Goal: Task Accomplishment & Management: Manage account settings

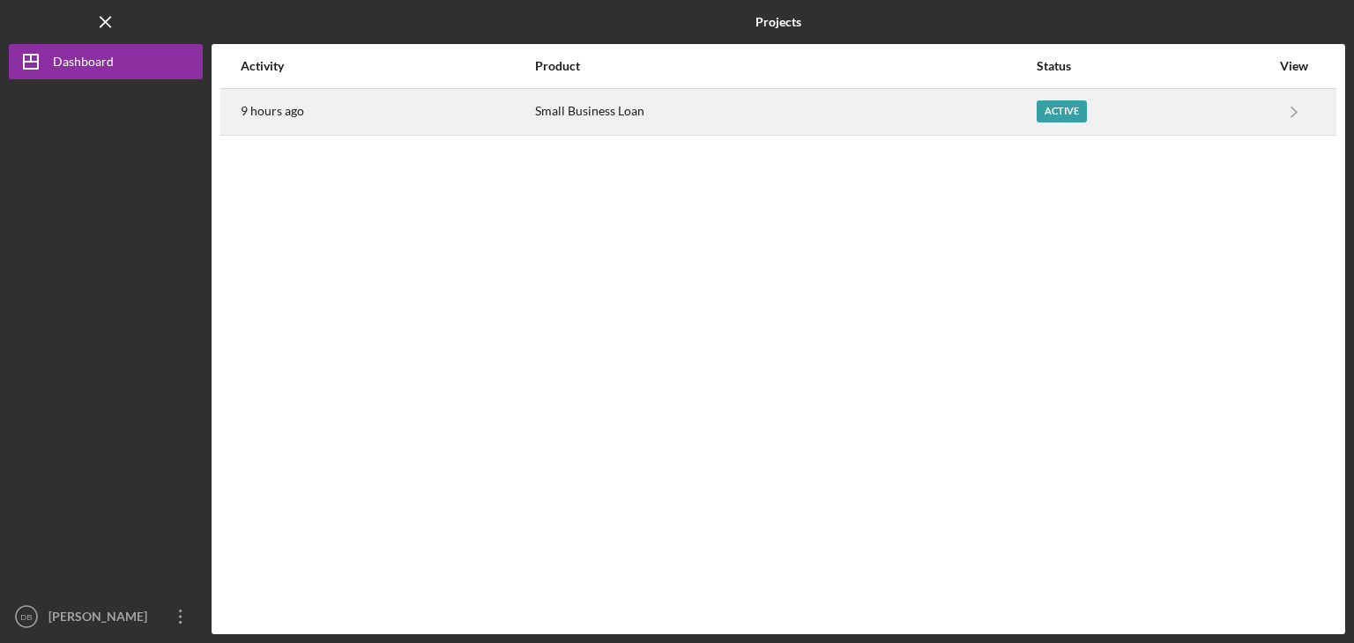
click at [1059, 103] on div "Active" at bounding box center [1062, 111] width 50 height 22
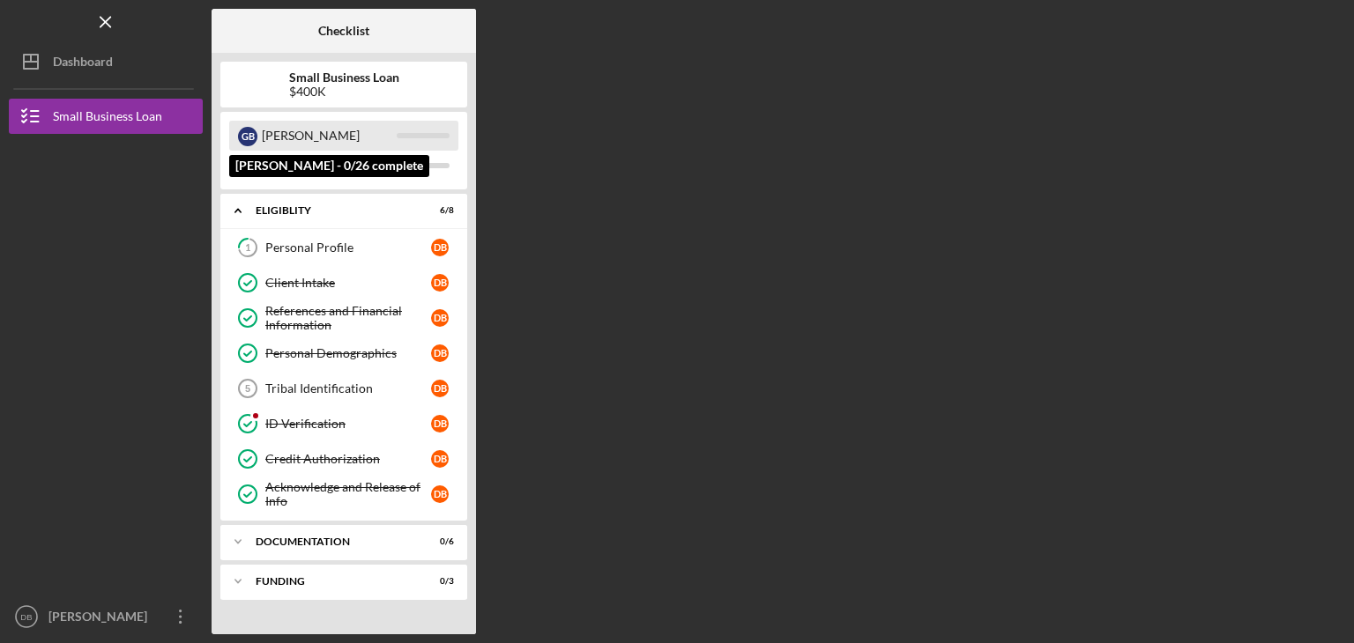
click at [429, 135] on div at bounding box center [423, 135] width 53 height 5
click at [238, 134] on div "G B" at bounding box center [247, 136] width 19 height 30
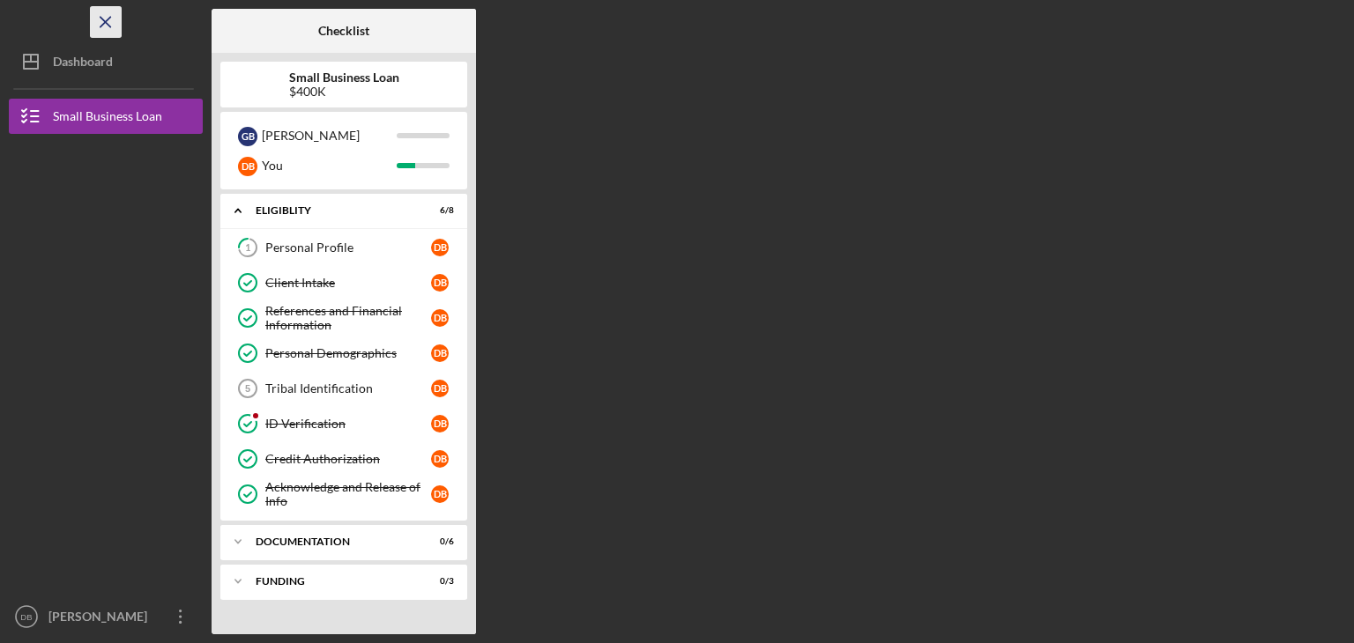
click at [107, 26] on icon "Icon/Menu Close" at bounding box center [106, 23] width 40 height 40
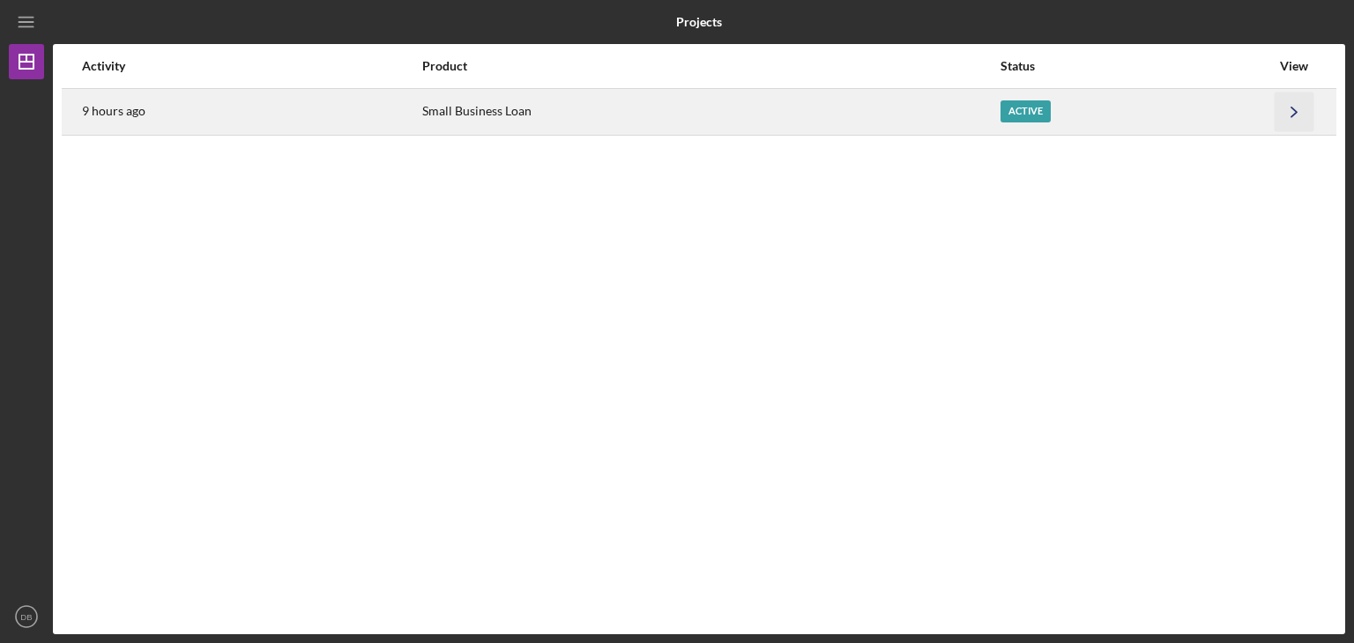
click at [1299, 114] on icon "Icon/Navigate" at bounding box center [1295, 112] width 40 height 40
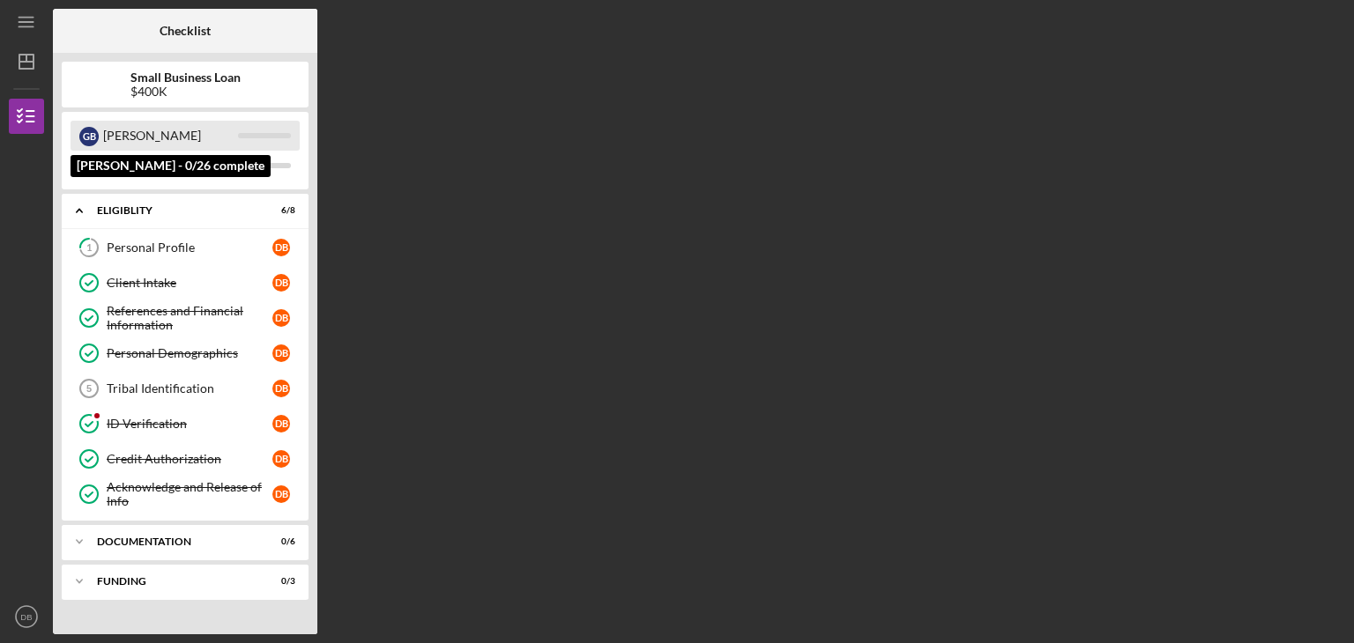
click at [127, 139] on div "[PERSON_NAME]" at bounding box center [170, 136] width 135 height 30
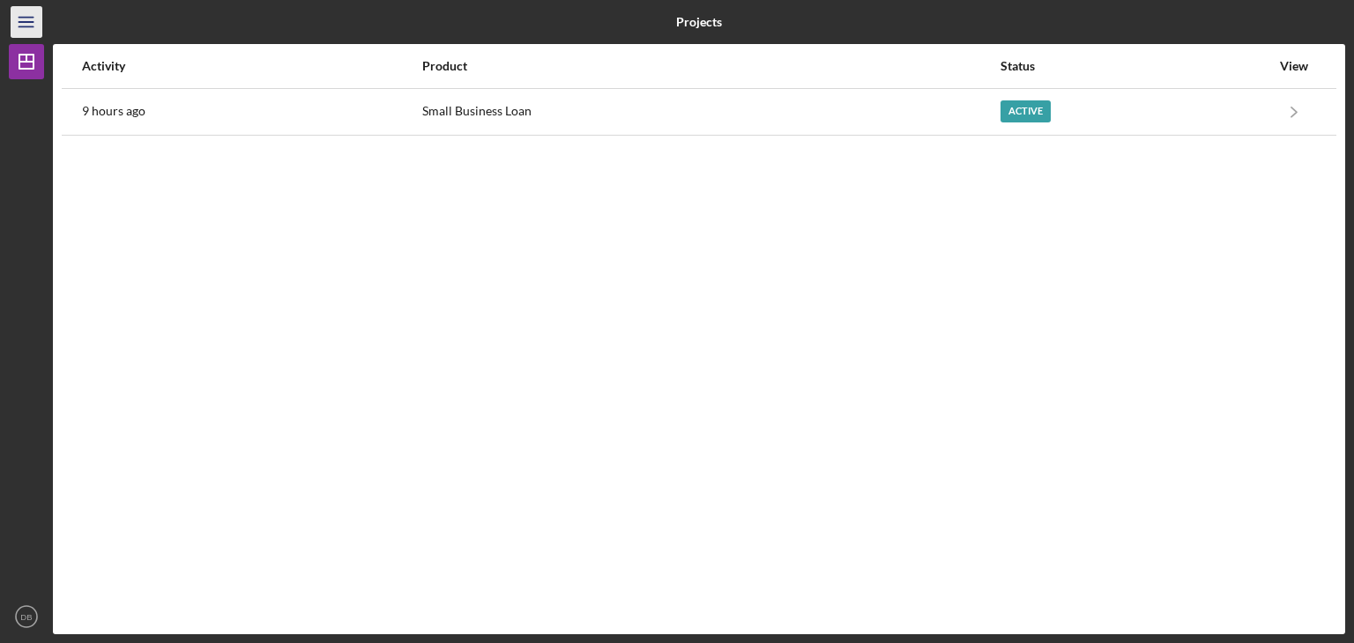
click at [28, 22] on line "button" at bounding box center [26, 22] width 14 height 0
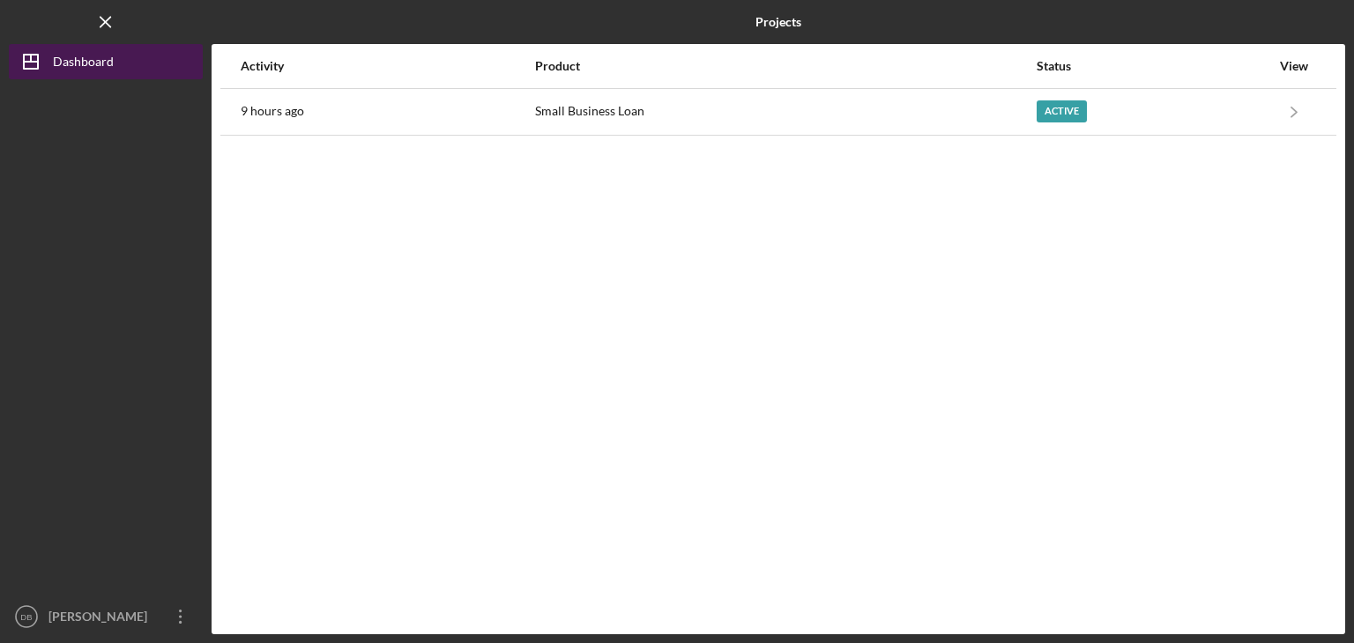
click at [74, 68] on div "Dashboard" at bounding box center [83, 64] width 61 height 40
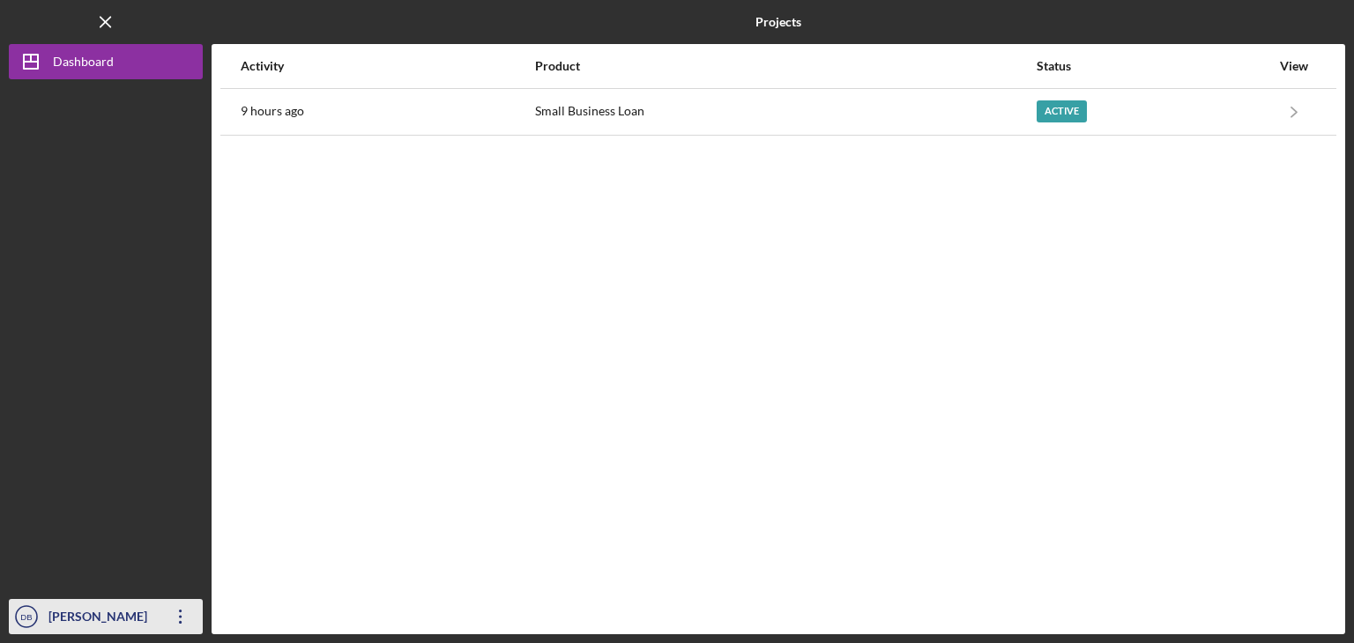
click at [180, 621] on icon "Icon/Overflow" at bounding box center [181, 617] width 44 height 44
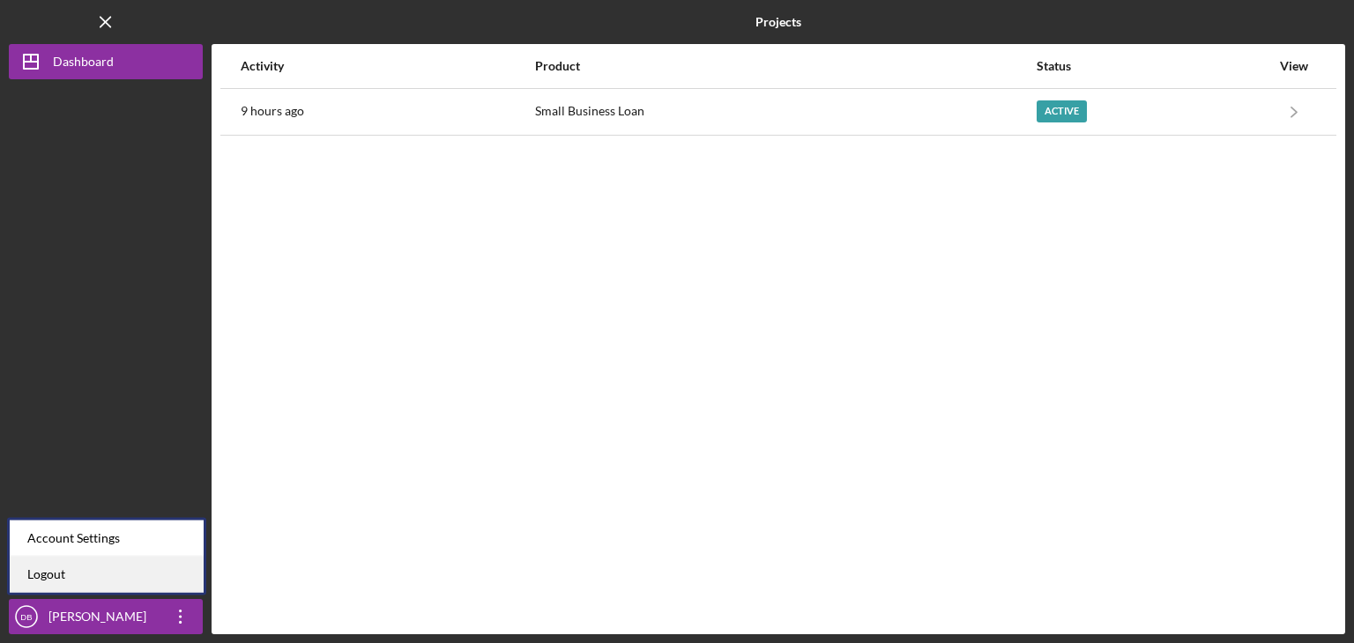
click at [73, 568] on link "Logout" at bounding box center [107, 575] width 194 height 36
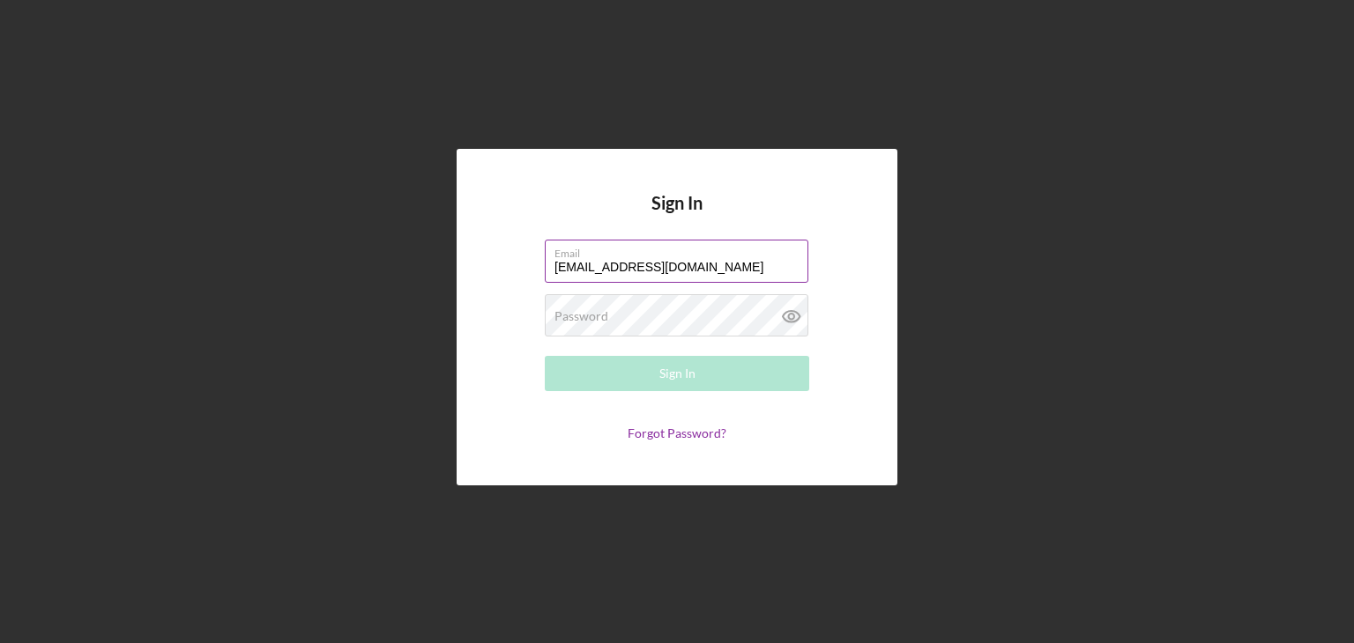
type input "gabaker708@gmail.com"
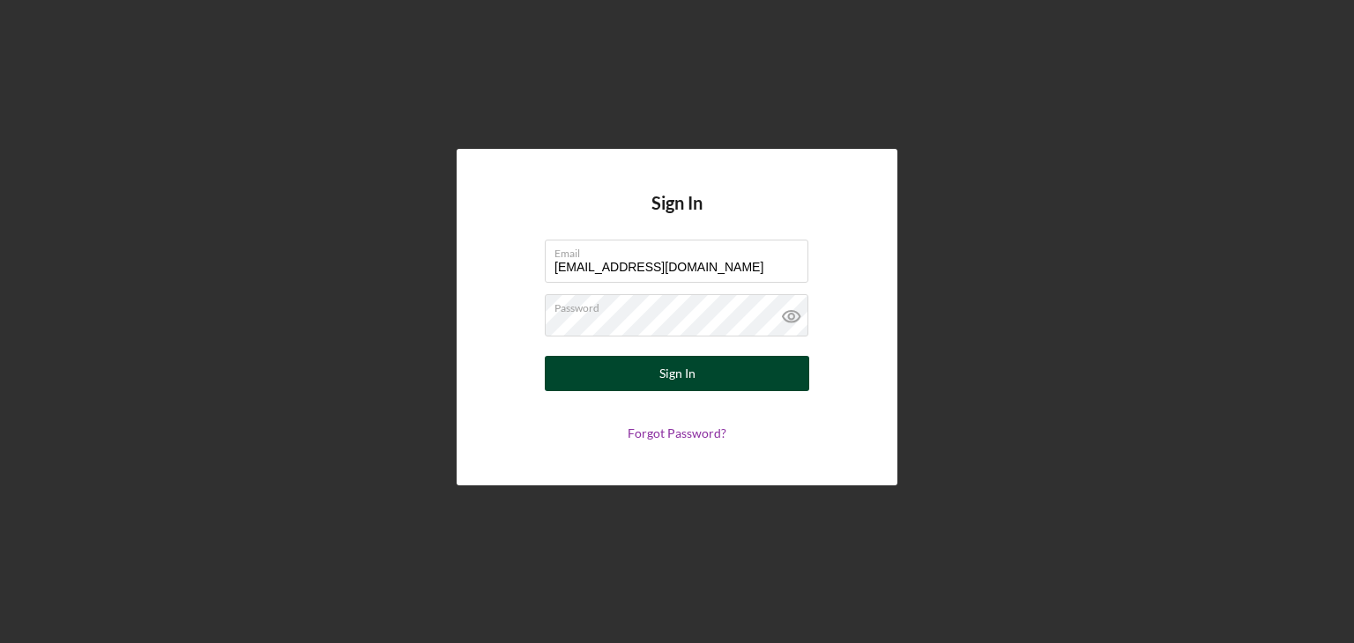
click at [719, 375] on button "Sign In" at bounding box center [677, 373] width 264 height 35
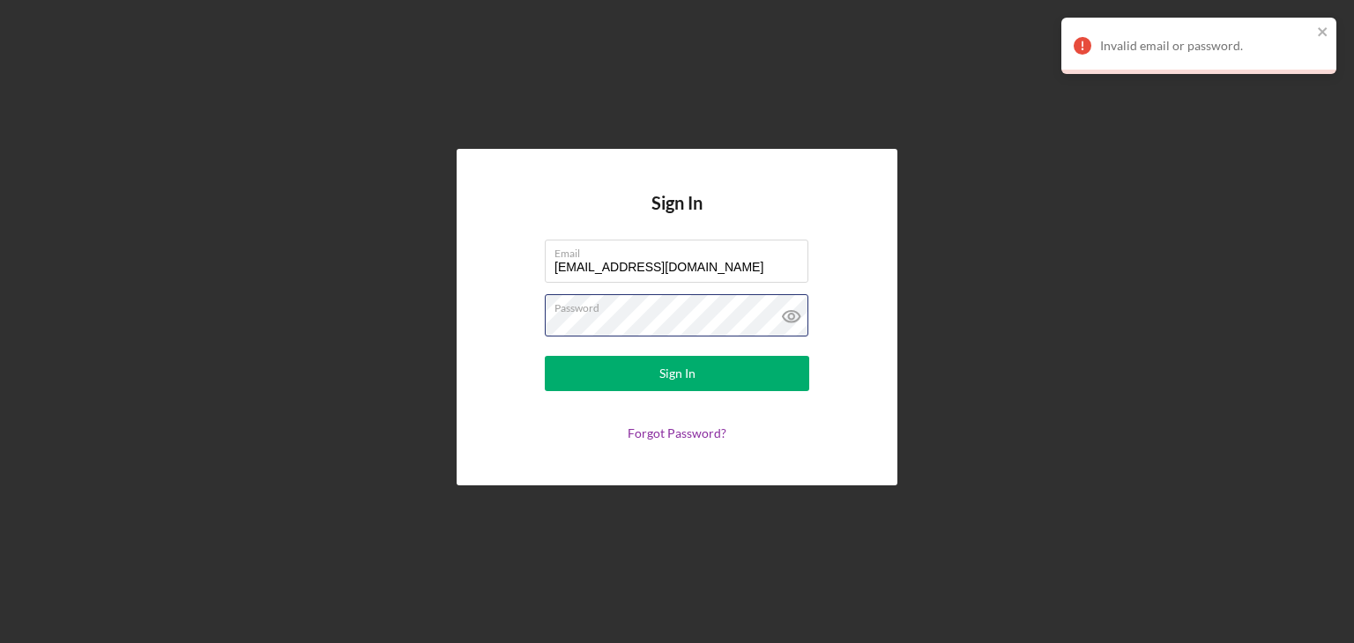
click at [473, 316] on div "Sign In Email gabaker708@gmail.com Password Sign In Forgot Password?" at bounding box center [677, 317] width 441 height 336
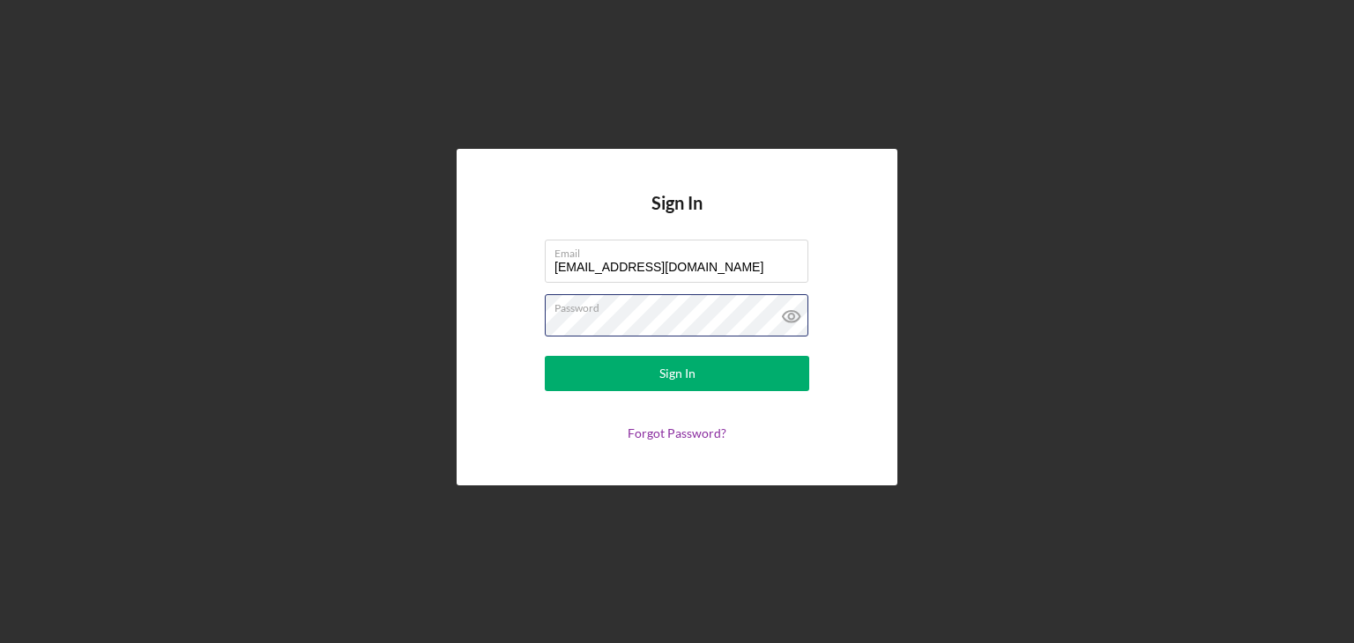
click at [480, 329] on div "Sign In Email gabaker708@gmail.com Password Sign In Forgot Password?" at bounding box center [677, 317] width 441 height 336
click at [785, 322] on icon at bounding box center [791, 316] width 44 height 44
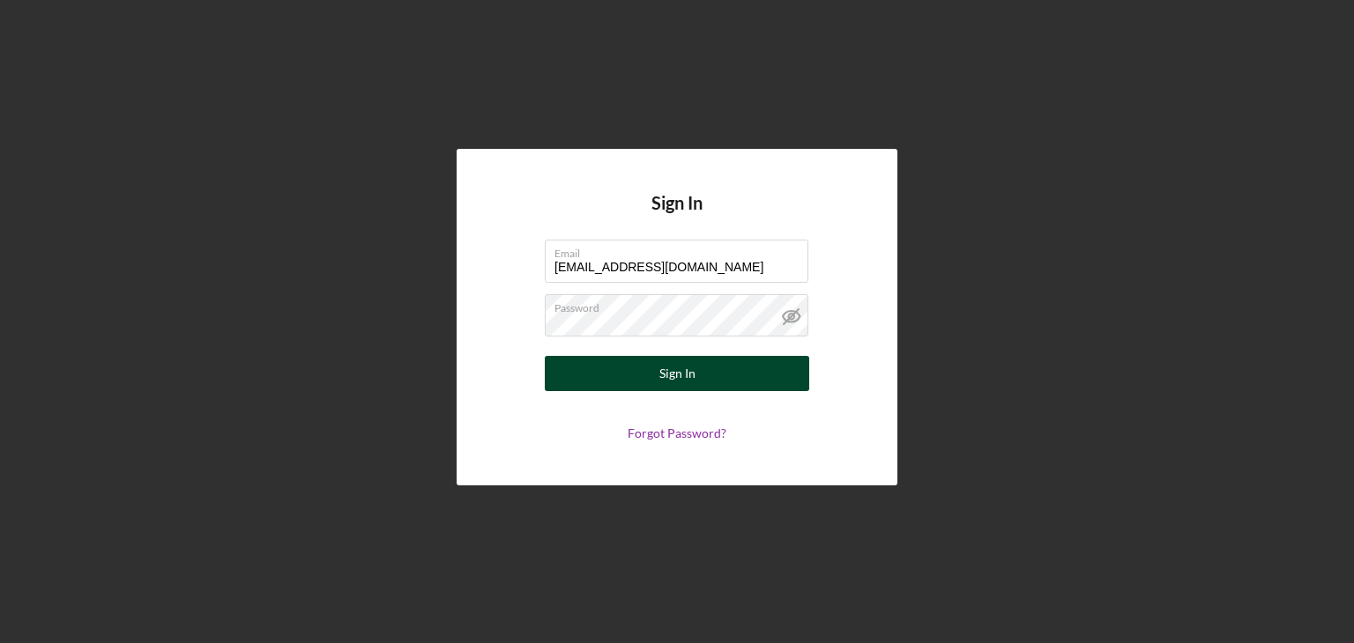
click at [694, 377] on div "Sign In" at bounding box center [677, 373] width 36 height 35
click at [658, 368] on button "Sign In" at bounding box center [677, 373] width 264 height 35
